Goal: Browse casually

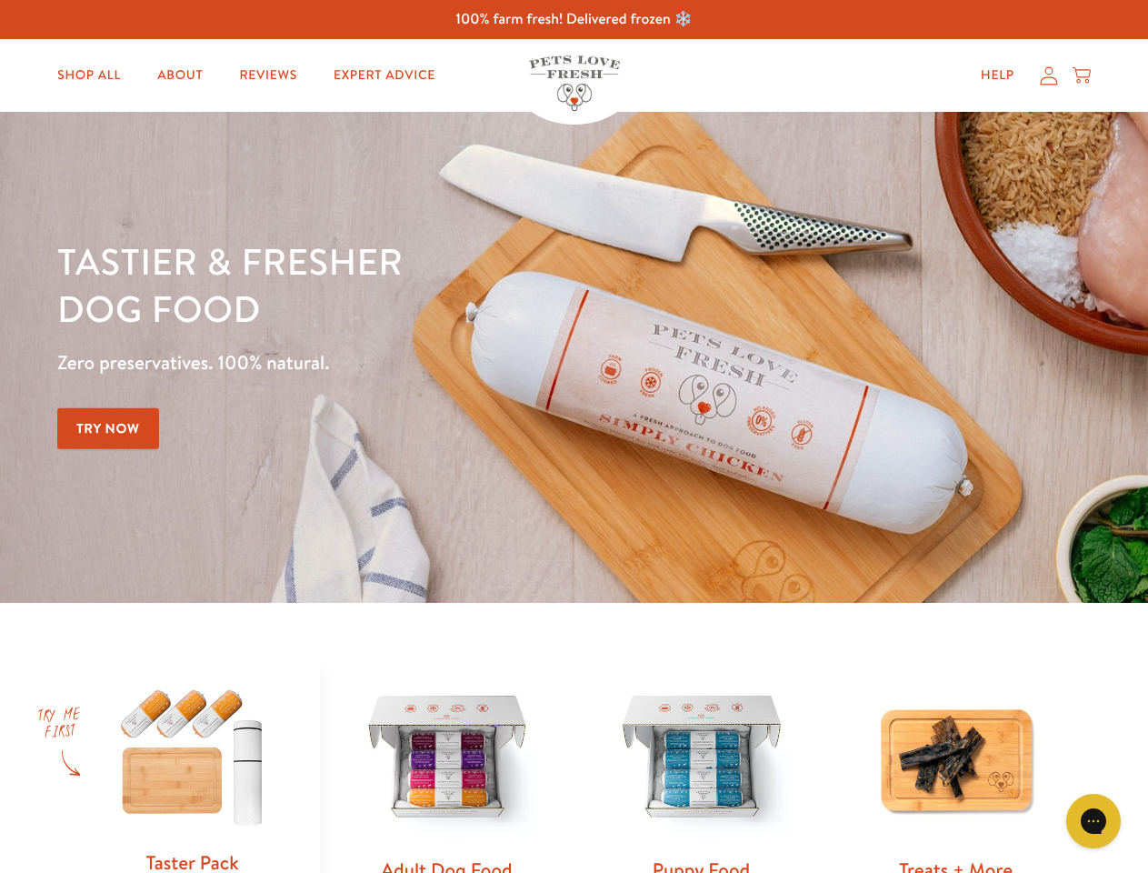
click at [574, 436] on div "Tastier & fresher dog food Zero preservatives. 100% natural. Try Now" at bounding box center [401, 357] width 689 height 240
click at [1094, 821] on icon "Gorgias live chat" at bounding box center [1093, 820] width 17 height 17
